Goal: Information Seeking & Learning: Learn about a topic

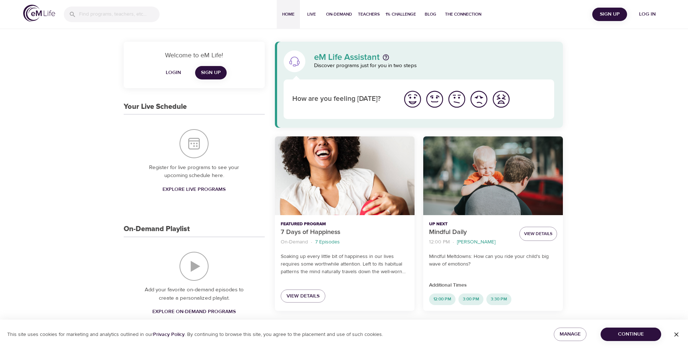
click at [173, 69] on span "Login" at bounding box center [173, 72] width 17 height 9
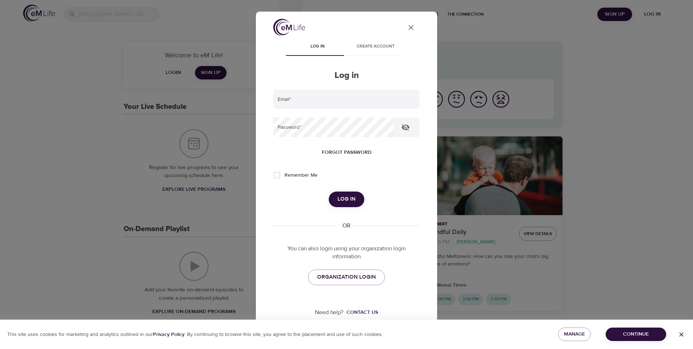
click at [340, 148] on span "Forgot password" at bounding box center [347, 152] width 50 height 9
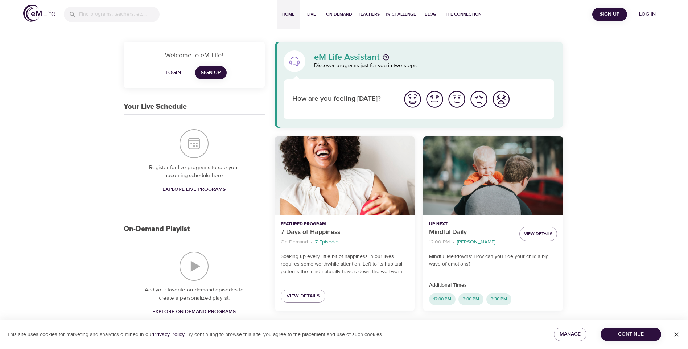
click at [175, 73] on span "Login" at bounding box center [173, 72] width 17 height 9
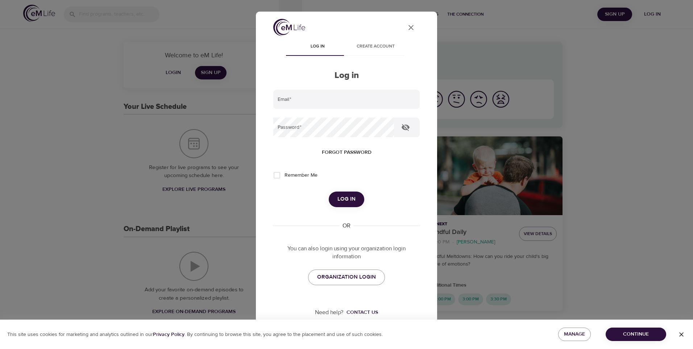
click at [346, 150] on span "Forgot password" at bounding box center [347, 152] width 50 height 9
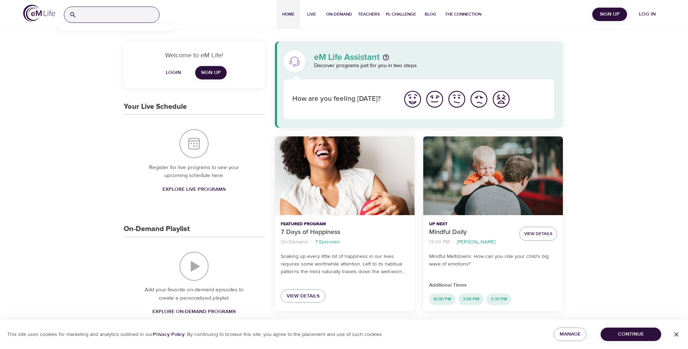
click at [79, 14] on input "search" at bounding box center [119, 15] width 80 height 16
click at [643, 338] on span "Continue" at bounding box center [630, 334] width 49 height 9
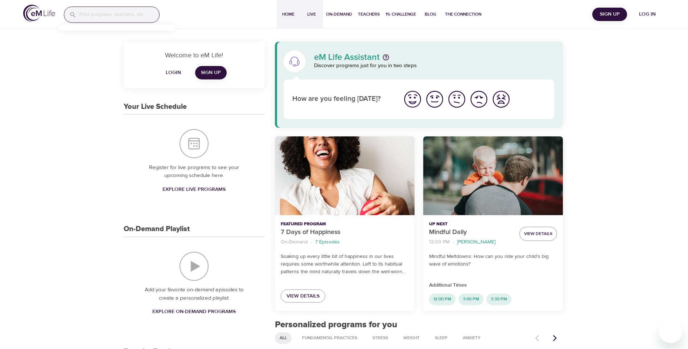
click at [308, 13] on span "Live" at bounding box center [311, 15] width 17 height 8
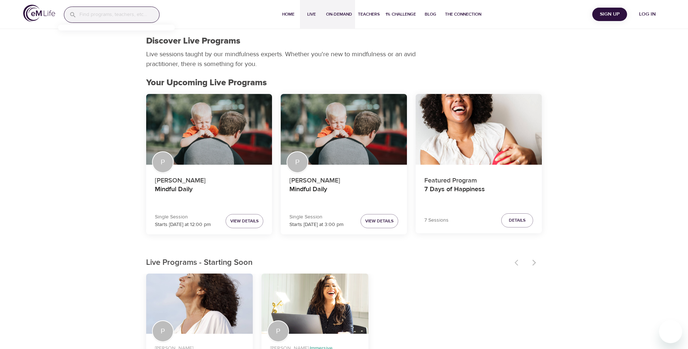
click at [333, 16] on span "On-Demand" at bounding box center [339, 15] width 26 height 8
select select "recent"
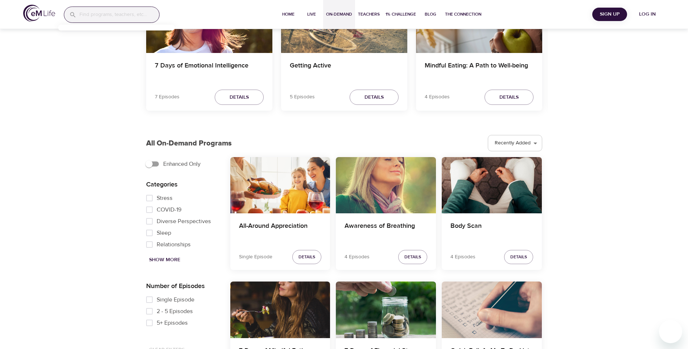
scroll to position [109, 0]
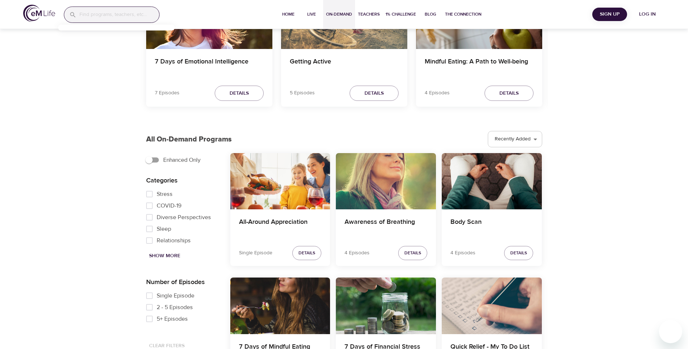
click at [158, 255] on span "Show More" at bounding box center [164, 255] width 31 height 9
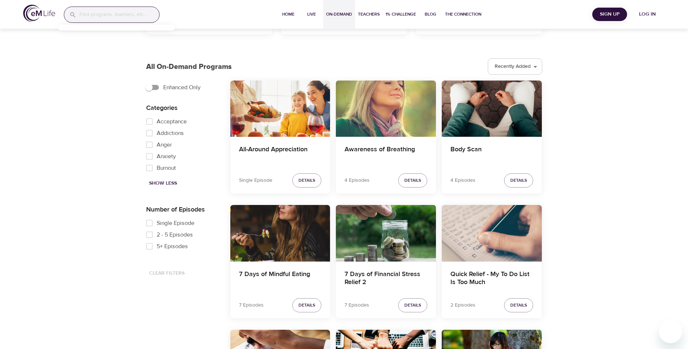
scroll to position [0, 0]
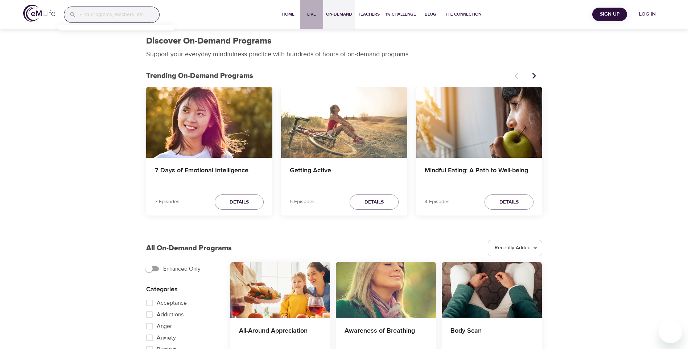
click at [304, 15] on span "Live" at bounding box center [311, 15] width 17 height 8
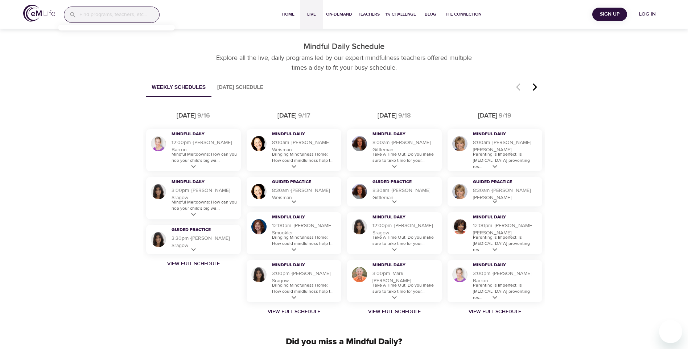
scroll to position [435, 0]
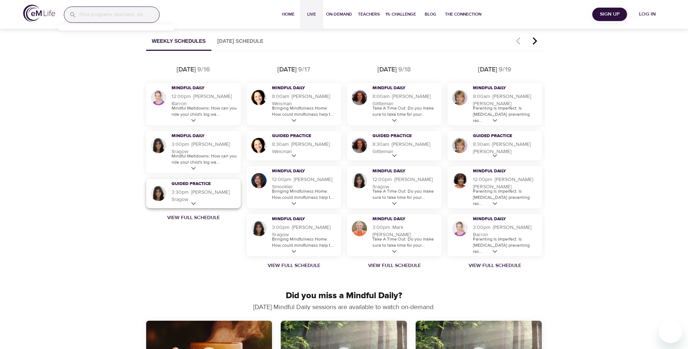
click at [192, 192] on h5 "3:30pm · 30 m · Lara Sragow" at bounding box center [205, 196] width 66 height 15
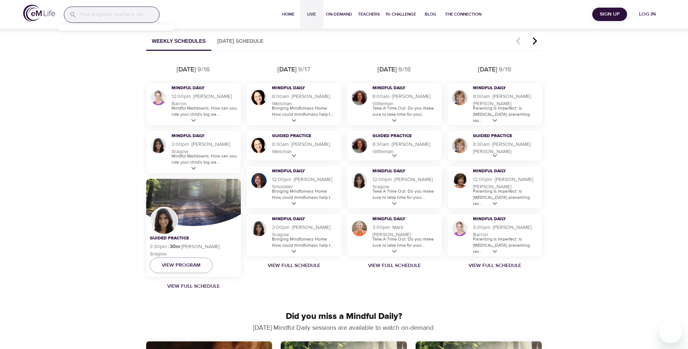
click at [535, 40] on icon "button" at bounding box center [534, 40] width 4 height 7
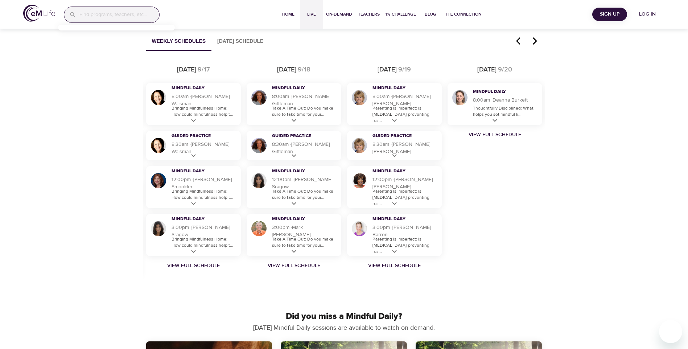
click at [516, 41] on icon "button" at bounding box center [520, 41] width 11 height 9
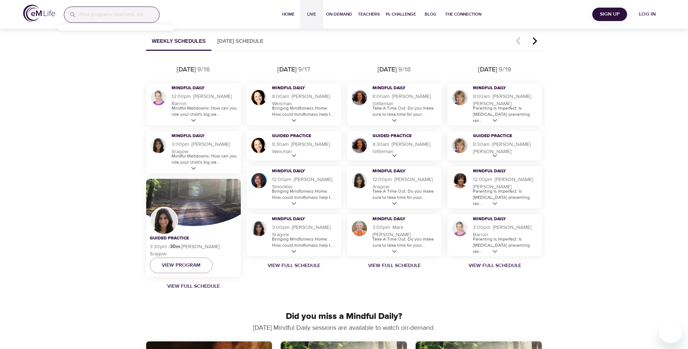
click at [70, 199] on div "Discover Live Programs Live sessions taught by our mindfulness experts. Whether…" at bounding box center [344, 227] width 688 height 1270
click at [264, 283] on div "Wednesday 9/17 Mindful Daily 8:00am · 14 m · Laurie Weisman Bringing Mindfulnes…" at bounding box center [294, 176] width 100 height 228
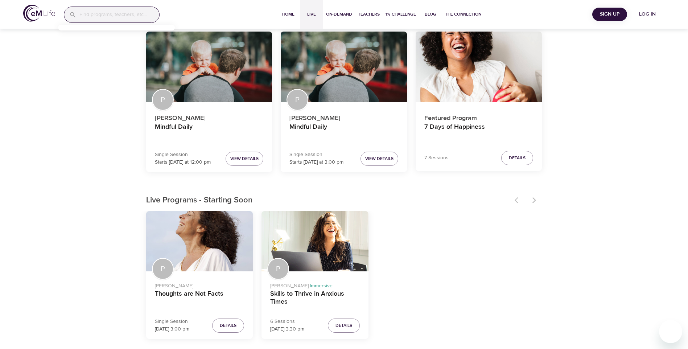
scroll to position [0, 0]
